Goal: Task Accomplishment & Management: Manage account settings

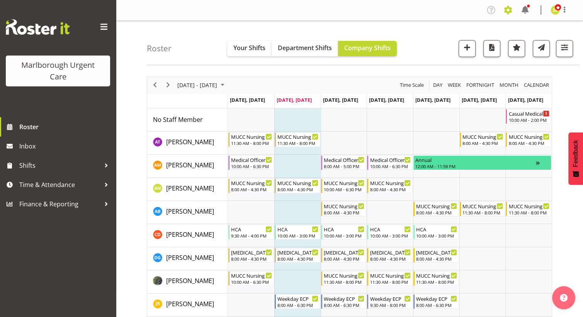
click at [504, 7] on span at bounding box center [508, 10] width 12 height 12
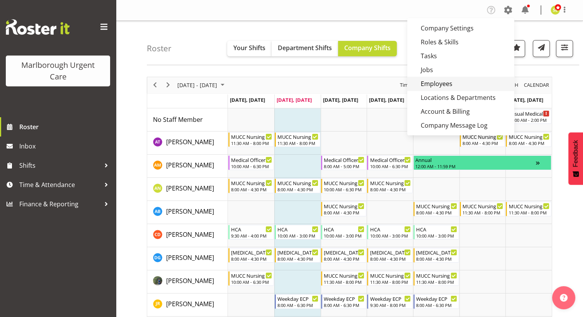
click at [460, 81] on link "Employees" at bounding box center [460, 84] width 107 height 14
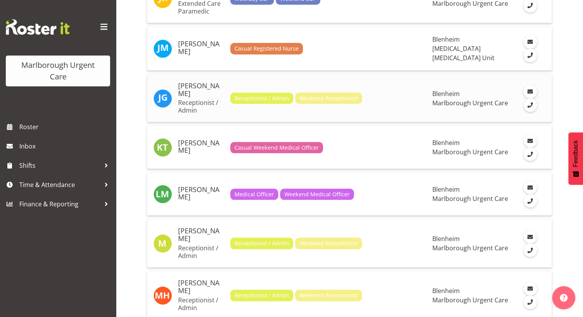
scroll to position [772, 0]
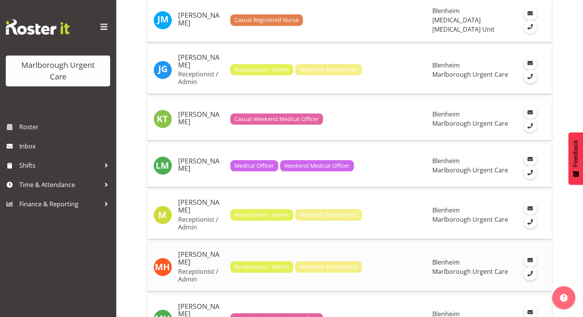
click at [203, 251] on h5 "[PERSON_NAME]" at bounding box center [201, 258] width 46 height 15
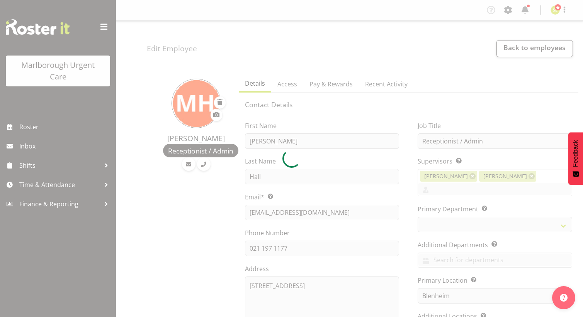
select select "TimelineWeek"
select select "925"
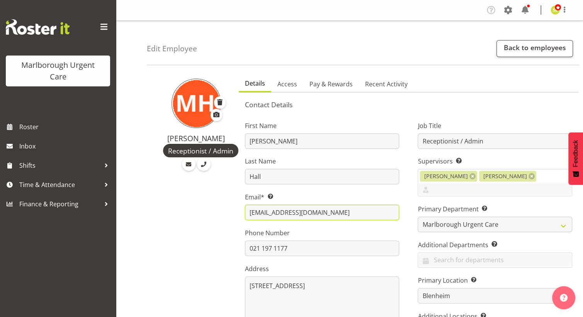
drag, startPoint x: 329, startPoint y: 214, endPoint x: 245, endPoint y: 213, distance: 83.8
click at [245, 213] on input "m.hall2020nz@gmail.com" at bounding box center [322, 212] width 154 height 15
click at [523, 49] on link "Back to employees" at bounding box center [534, 48] width 76 height 17
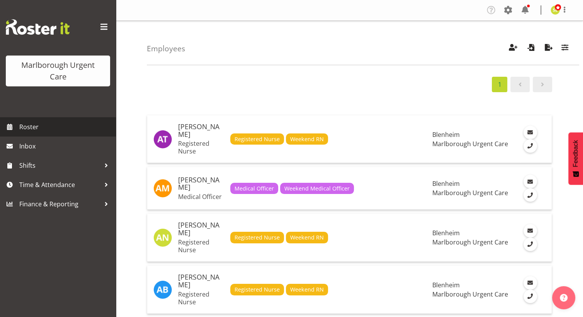
click at [37, 128] on span "Roster" at bounding box center [65, 127] width 93 height 12
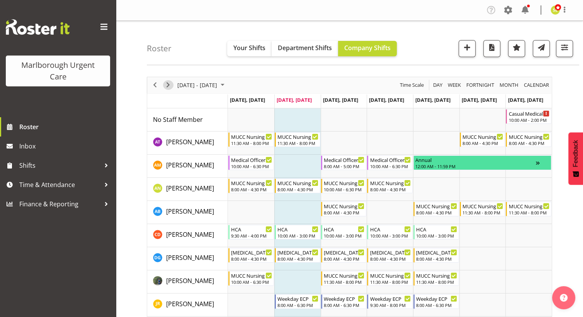
click at [170, 88] on span "Next" at bounding box center [167, 85] width 9 height 10
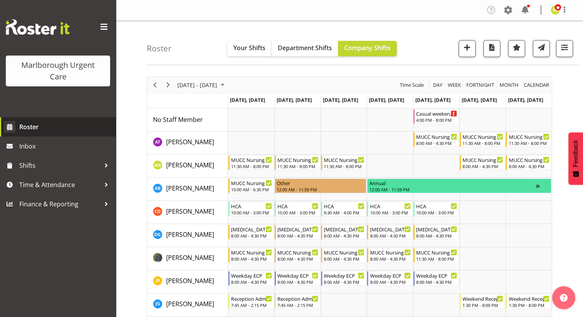
click at [58, 119] on link "Roster" at bounding box center [58, 126] width 116 height 19
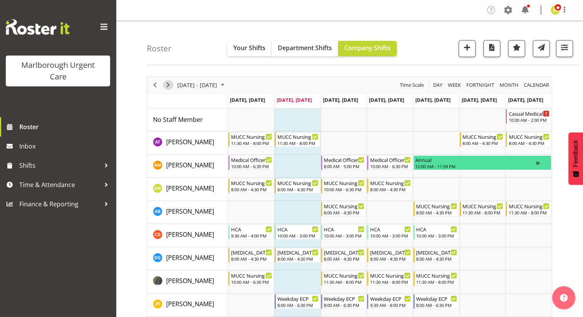
click at [170, 82] on span "Next" at bounding box center [167, 85] width 9 height 10
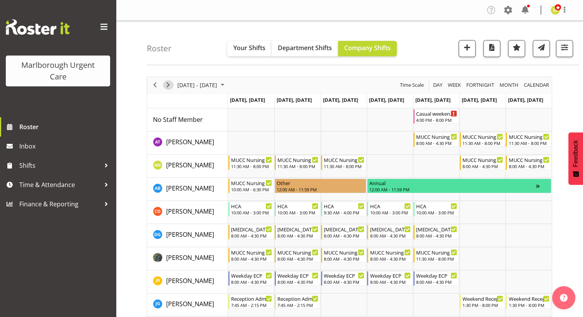
click at [164, 85] on span "Next" at bounding box center [167, 85] width 9 height 10
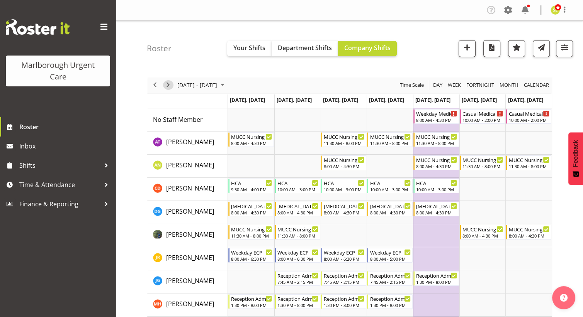
click at [167, 83] on span "Next" at bounding box center [167, 85] width 9 height 10
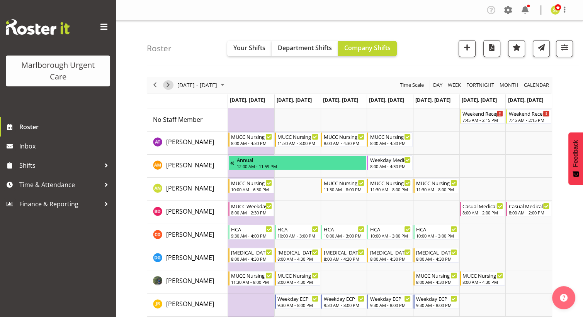
click at [168, 86] on span "Next" at bounding box center [167, 85] width 9 height 10
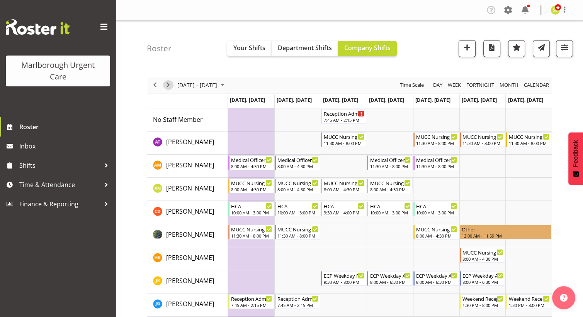
click at [167, 84] on span "Next" at bounding box center [167, 85] width 9 height 10
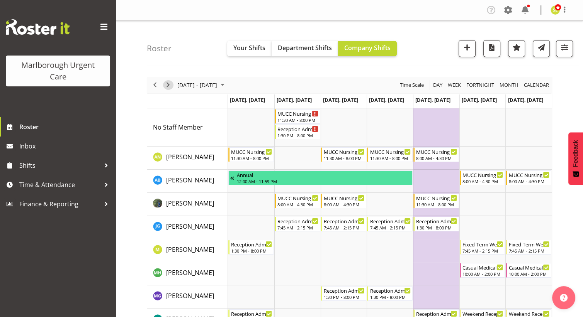
click at [169, 85] on span "Next" at bounding box center [167, 85] width 9 height 10
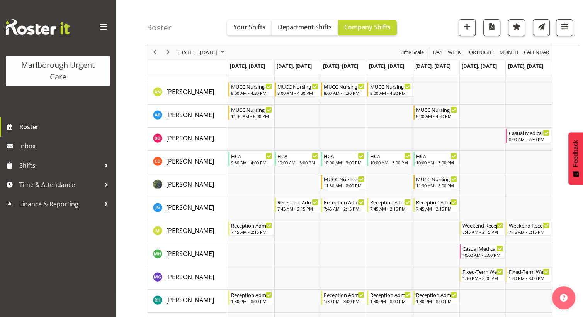
scroll to position [39, 0]
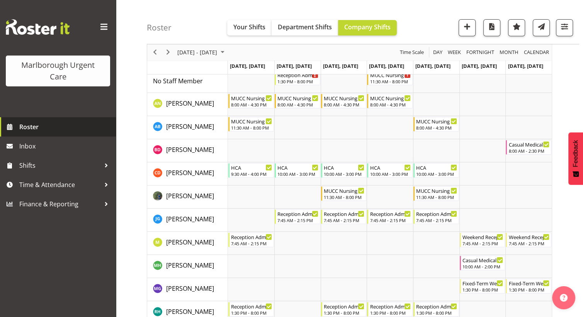
click at [43, 125] on span "Roster" at bounding box center [65, 127] width 93 height 12
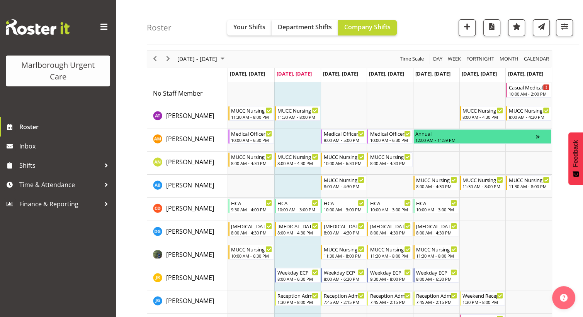
scroll to position [39, 0]
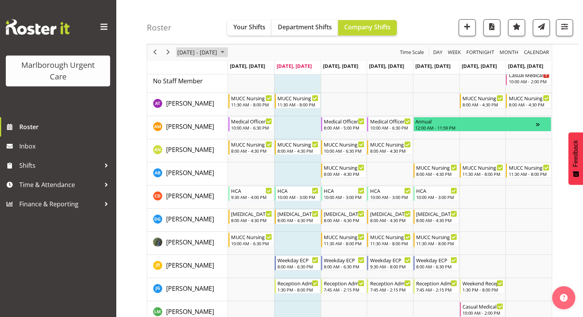
click at [189, 55] on span "[DATE] - [DATE]" at bounding box center [196, 53] width 41 height 10
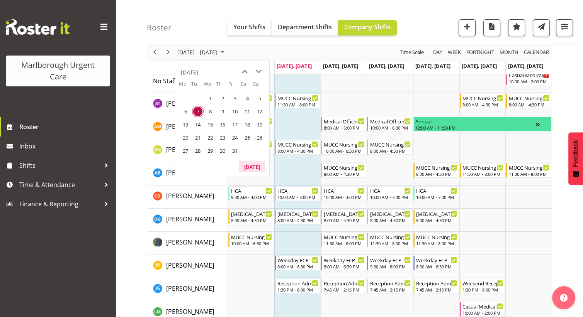
drag, startPoint x: 250, startPoint y: 166, endPoint x: 269, endPoint y: 167, distance: 19.3
click at [250, 166] on button "[DATE]" at bounding box center [252, 166] width 26 height 11
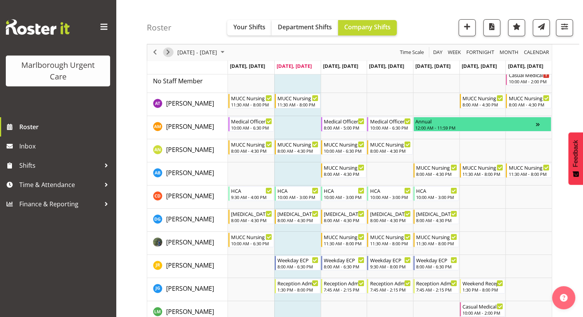
click at [169, 53] on span "Next" at bounding box center [167, 53] width 9 height 10
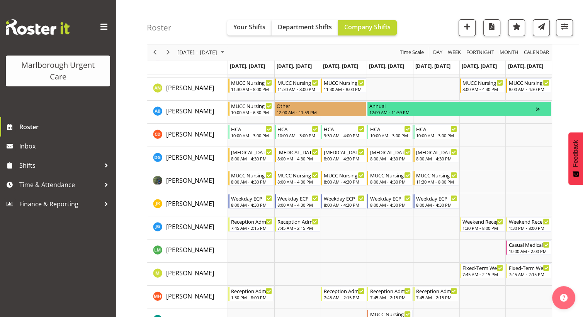
scroll to position [39, 0]
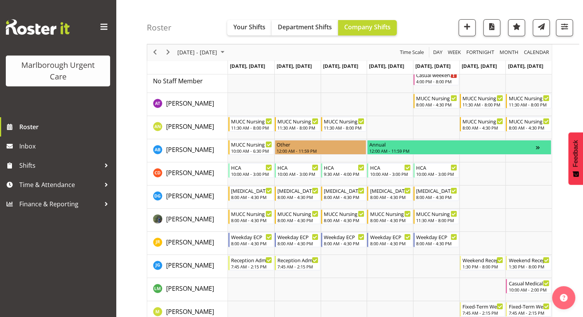
click at [66, 131] on span "Roster" at bounding box center [65, 127] width 93 height 12
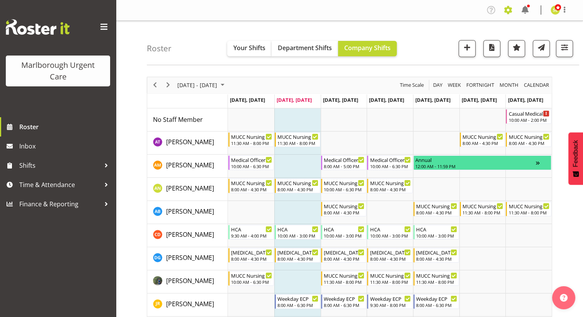
click at [508, 13] on span at bounding box center [508, 10] width 12 height 12
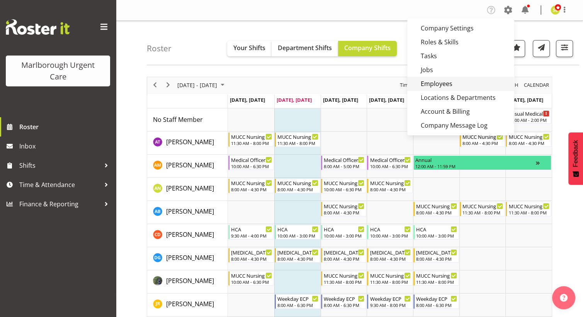
click at [444, 80] on link "Employees" at bounding box center [460, 84] width 107 height 14
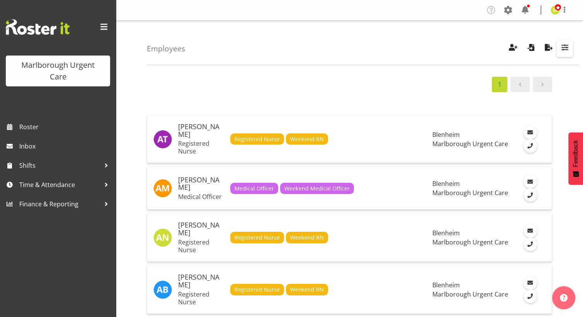
click at [564, 44] on span "button" at bounding box center [564, 47] width 10 height 10
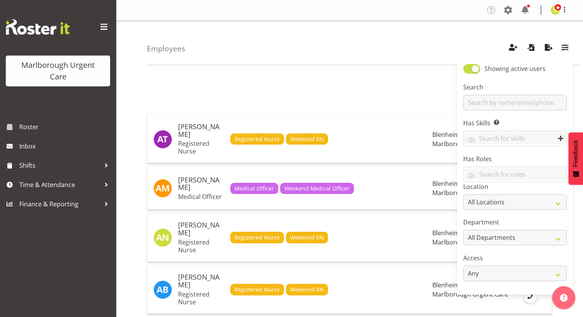
click at [476, 68] on span at bounding box center [471, 69] width 17 height 10
click at [468, 68] on input "Showing active users" at bounding box center [465, 68] width 5 height 5
checkbox input "false"
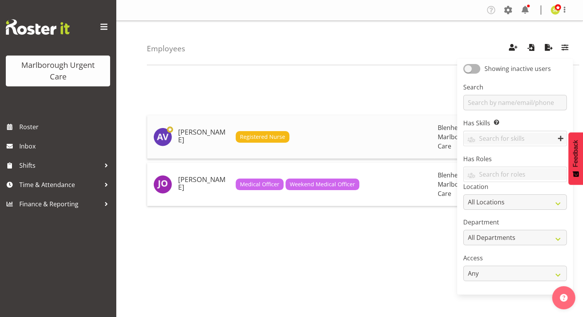
click at [195, 131] on h5 "[PERSON_NAME]" at bounding box center [203, 136] width 51 height 15
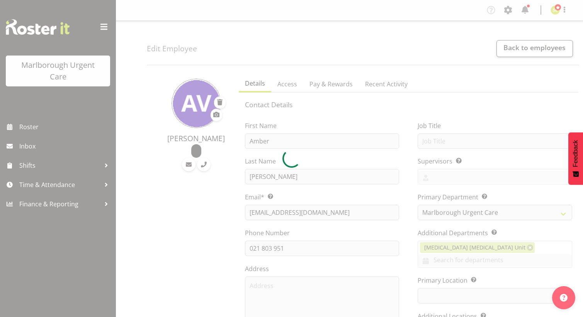
select select "925"
select select "TimelineWeek"
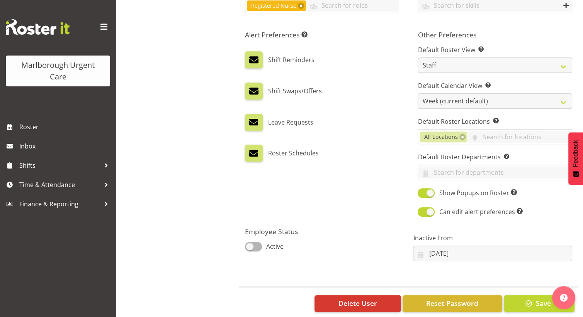
click at [255, 242] on span at bounding box center [253, 247] width 17 height 10
click at [250, 244] on input "Active" at bounding box center [247, 246] width 5 height 5
checkbox input "true"
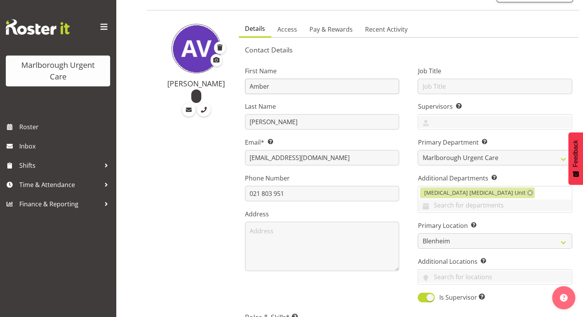
scroll to position [9, 0]
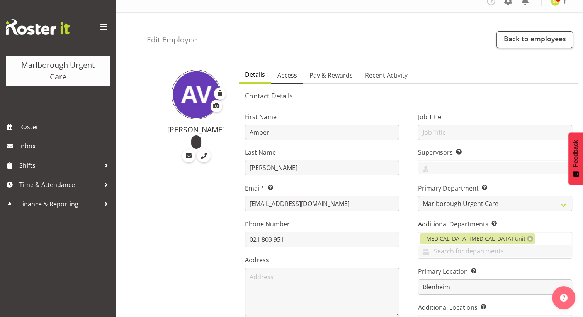
click at [286, 75] on span "Access" at bounding box center [287, 75] width 20 height 9
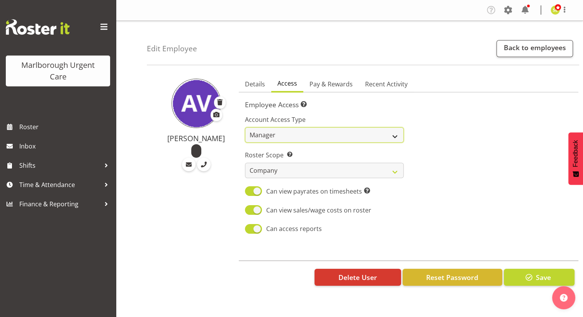
click at [312, 136] on select "Admin Manager Staff" at bounding box center [324, 134] width 159 height 15
select select "staff"
click at [245, 127] on select "Admin Manager Staff" at bounding box center [324, 134] width 159 height 15
click at [429, 161] on div at bounding box center [492, 172] width 168 height 136
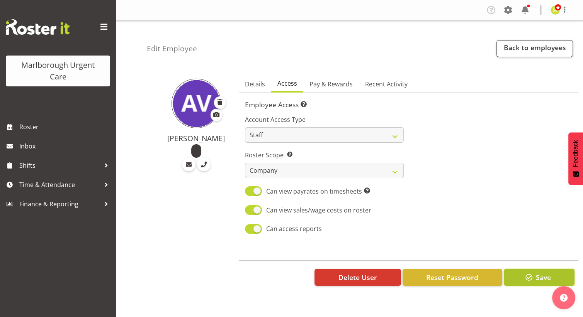
click at [534, 277] on button "Save" at bounding box center [538, 277] width 71 height 17
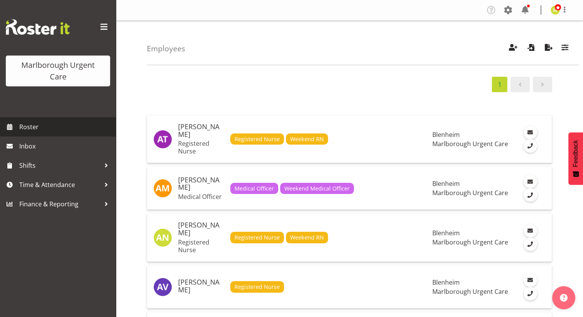
click at [58, 123] on span "Roster" at bounding box center [65, 127] width 93 height 12
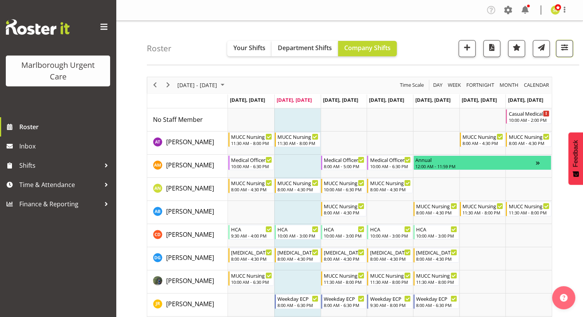
click at [566, 49] on span "button" at bounding box center [564, 47] width 10 height 10
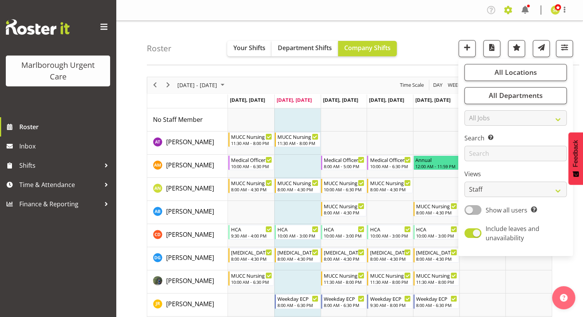
click at [507, 10] on span at bounding box center [508, 10] width 12 height 12
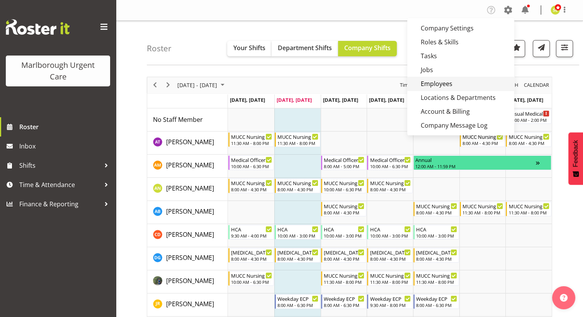
click at [449, 85] on link "Employees" at bounding box center [460, 84] width 107 height 14
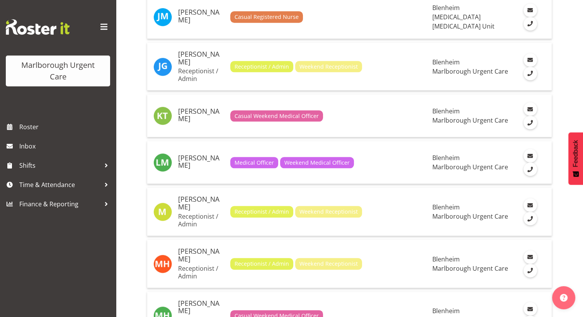
scroll to position [811, 0]
